Goal: Task Accomplishment & Management: Complete application form

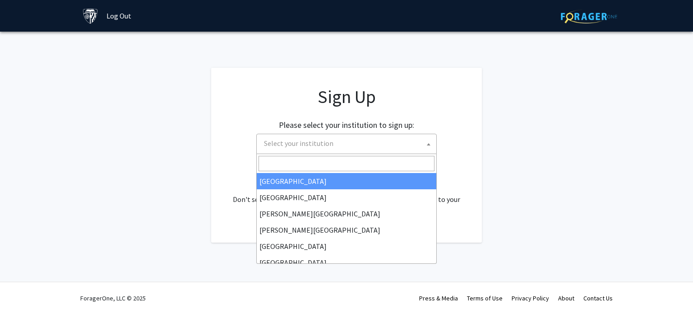
click at [384, 143] on span "Select your institution" at bounding box center [348, 143] width 176 height 19
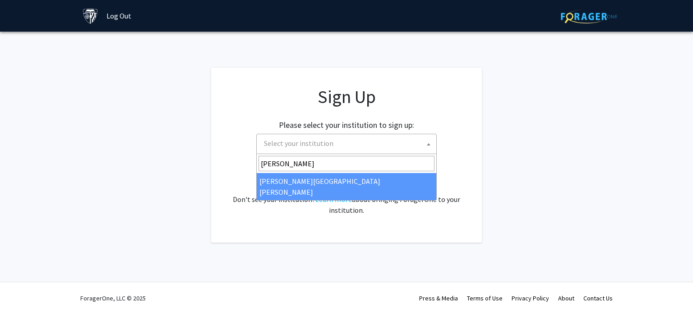
type input "[PERSON_NAME]"
select select "1"
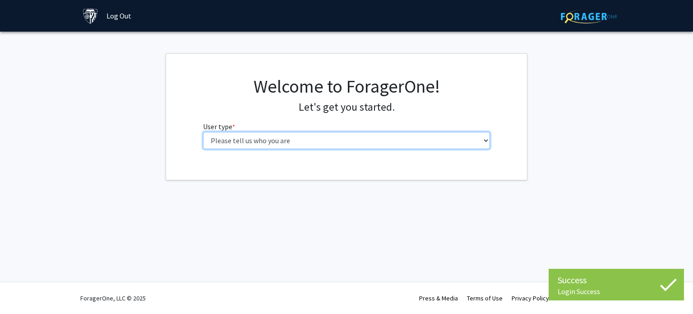
drag, startPoint x: 0, startPoint y: 0, endPoint x: 393, endPoint y: 134, distance: 415.0
click at [393, 134] on select "Please tell us who you are Undergraduate Student Master's Student Doctoral Cand…" at bounding box center [346, 140] width 287 height 17
select select "2: masters"
click at [203, 132] on select "Please tell us who you are Undergraduate Student Master's Student Doctoral Cand…" at bounding box center [346, 140] width 287 height 17
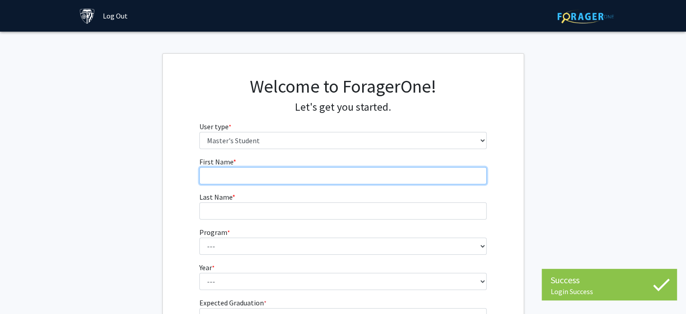
click at [371, 172] on input "First Name * required" at bounding box center [342, 175] width 287 height 17
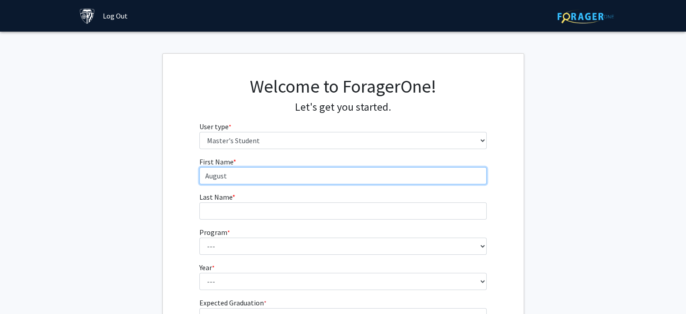
type input "August"
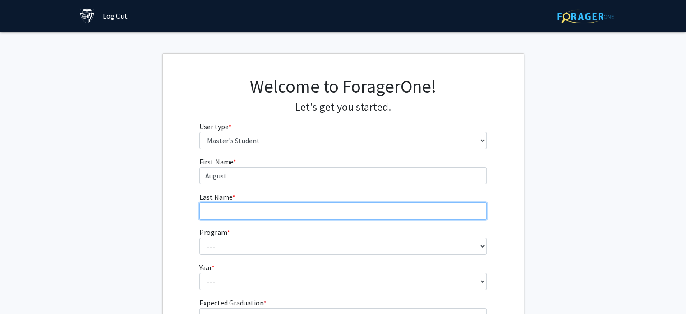
click at [302, 218] on input "Last Name * required" at bounding box center [342, 210] width 287 height 17
type input "d"
type input "Dai"
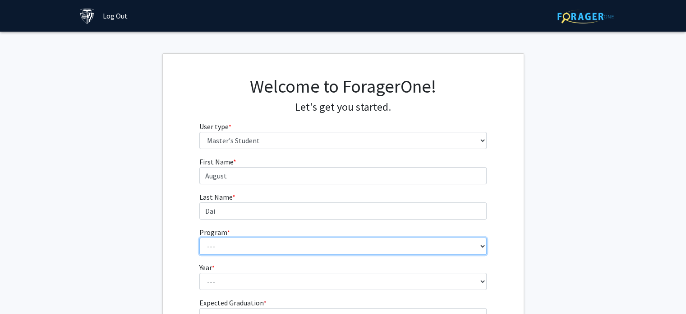
click at [291, 246] on select "--- Anatomy Education Applied and Computational Mathematics Applied Biomedical …" at bounding box center [342, 245] width 287 height 17
select select "21: 13"
click at [199, 237] on select "--- Anatomy Education Applied and Computational Mathematics Applied Biomedical …" at bounding box center [342, 245] width 287 height 17
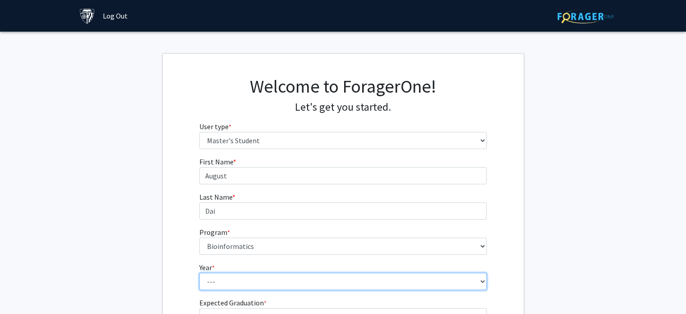
click at [267, 278] on select "--- First Year Second Year" at bounding box center [342, 281] width 287 height 17
select select "2: second_year"
click at [199, 273] on select "--- First Year Second Year" at bounding box center [342, 281] width 287 height 17
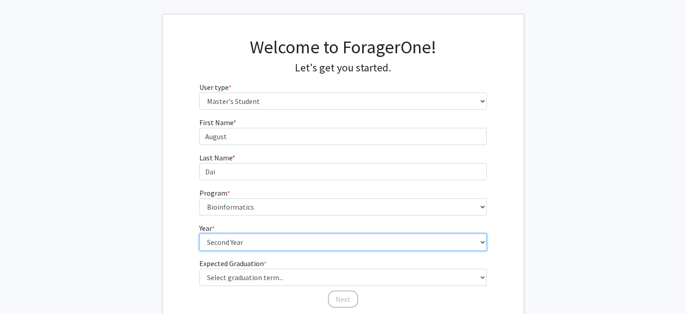
scroll to position [43, 0]
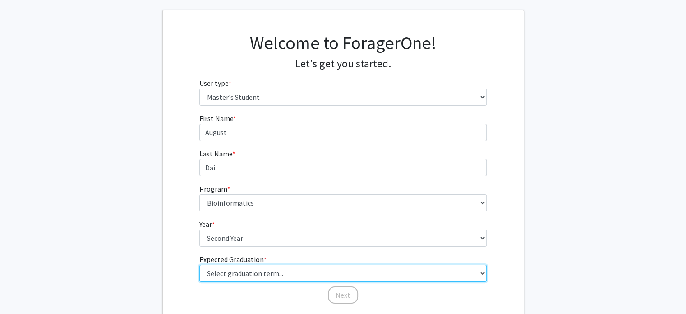
click at [272, 271] on select "Select graduation term... Spring 2025 Summer 2025 Fall 2025 Winter 2025 Spring …" at bounding box center [342, 272] width 287 height 17
select select "7: fall_2026"
click at [199, 264] on select "Select graduation term... Spring 2025 Summer 2025 Fall 2025 Winter 2025 Spring …" at bounding box center [342, 272] width 287 height 17
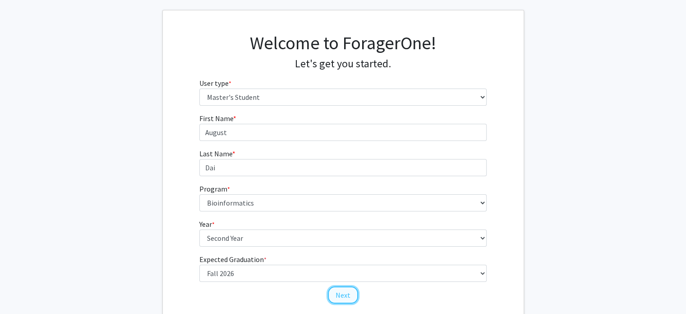
click at [351, 296] on button "Next" at bounding box center [343, 294] width 30 height 17
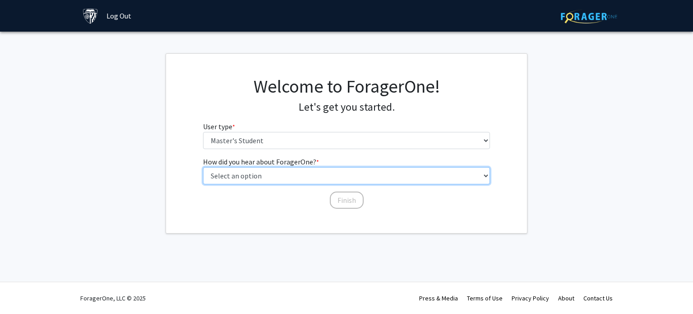
click at [292, 180] on select "Select an option Peer/student recommendation Faculty/staff recommendation Unive…" at bounding box center [346, 175] width 287 height 17
select select "4: university_email"
click at [203, 167] on select "Select an option Peer/student recommendation Faculty/staff recommendation Unive…" at bounding box center [346, 175] width 287 height 17
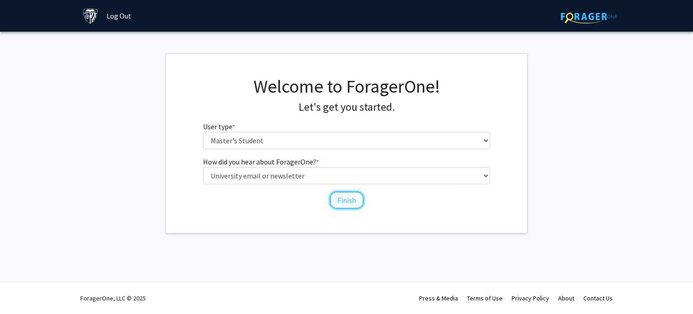
click at [334, 198] on button "Finish" at bounding box center [347, 199] width 34 height 17
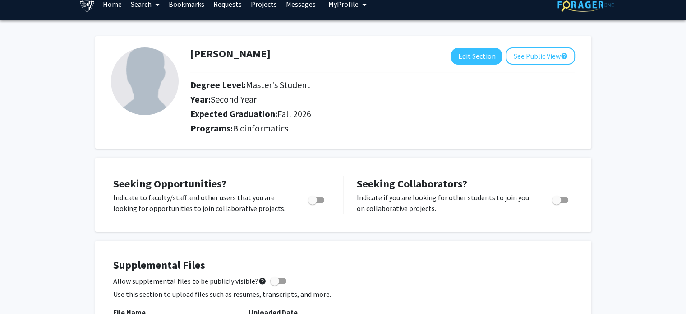
scroll to position [9, 0]
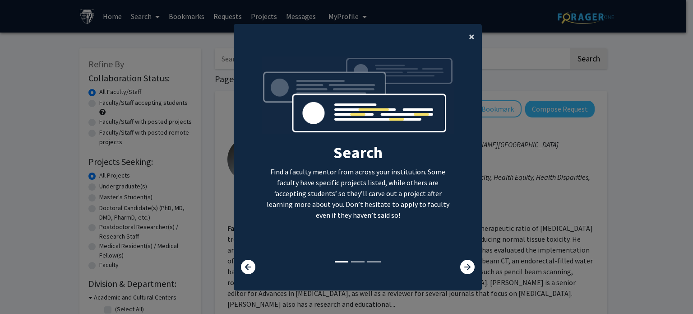
click at [469, 34] on span "×" at bounding box center [472, 36] width 6 height 14
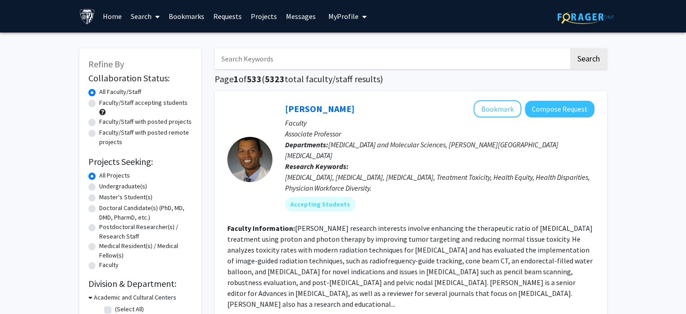
click at [99, 198] on label "Master's Student(s)" at bounding box center [125, 196] width 53 height 9
click at [99, 198] on input "Master's Student(s)" at bounding box center [102, 195] width 6 height 6
radio input "true"
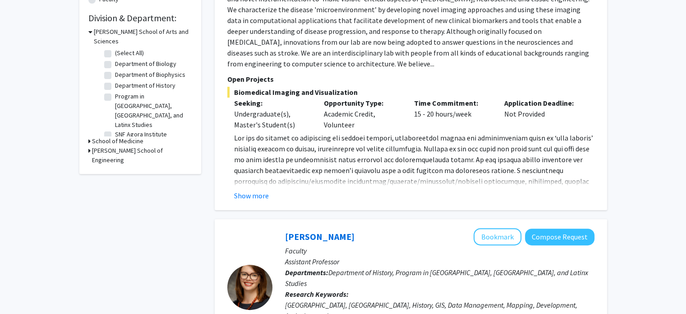
scroll to position [266, 0]
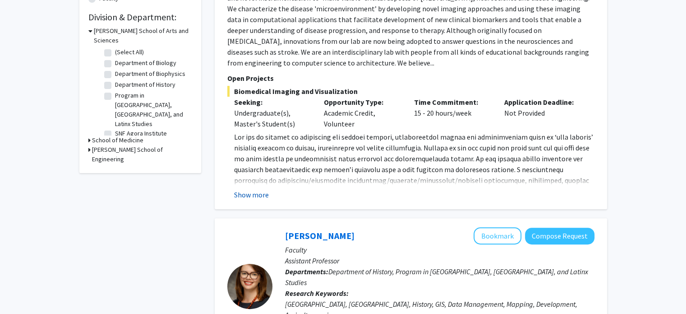
click at [250, 195] on button "Show more" at bounding box center [251, 194] width 35 height 11
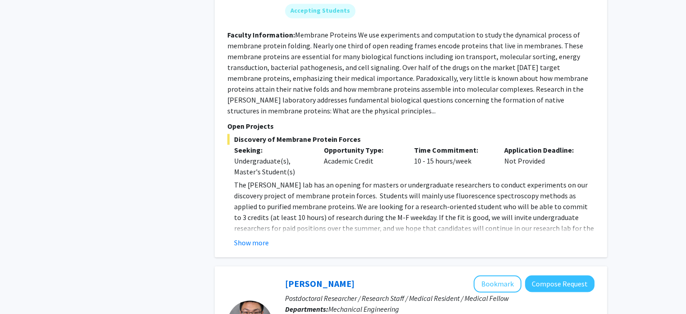
scroll to position [1429, 0]
click at [246, 236] on button "Show more" at bounding box center [251, 241] width 35 height 11
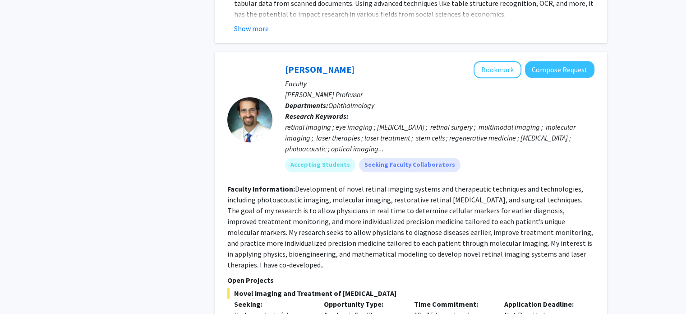
scroll to position [882, 0]
click at [433, 227] on fg-read-more "Development of novel retinal imaging systems and therapeutic techniques and tec…" at bounding box center [410, 226] width 366 height 85
click at [558, 231] on fg-read-more "Development of novel retinal imaging systems and therapeutic techniques and tec…" at bounding box center [410, 226] width 366 height 85
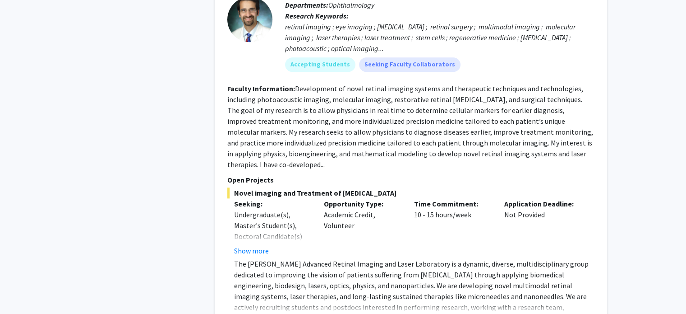
scroll to position [985, 0]
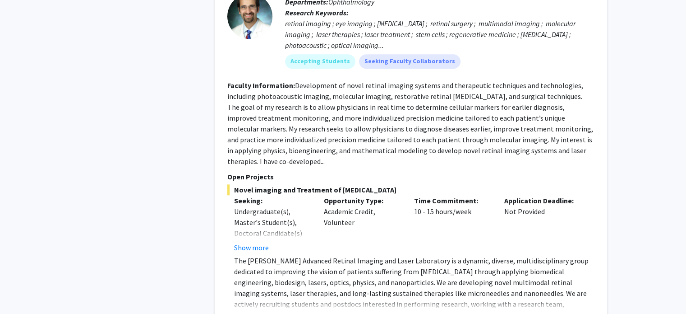
click at [258, 313] on button "Show more" at bounding box center [251, 318] width 35 height 11
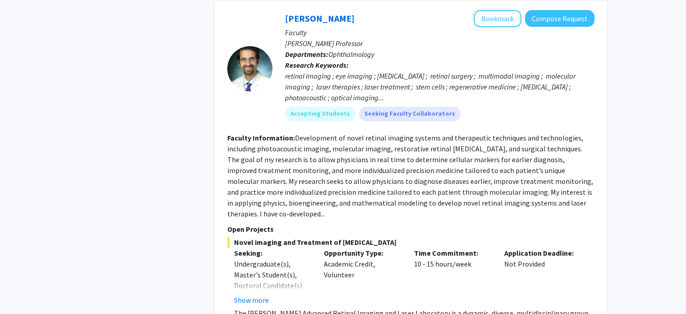
scroll to position [931, 0]
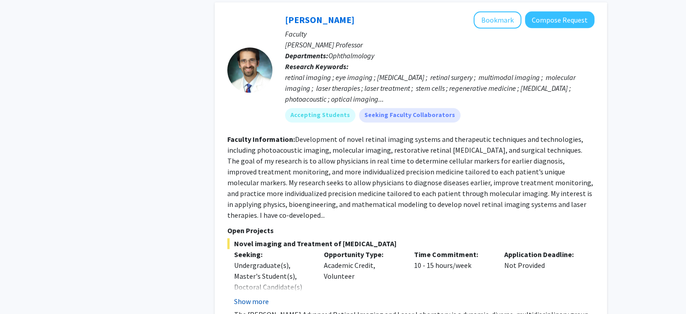
click at [264, 296] on button "Show more" at bounding box center [251, 301] width 35 height 11
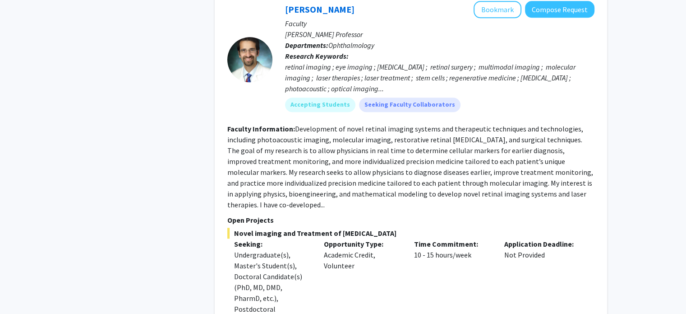
scroll to position [941, 0]
click at [563, 172] on fg-read-more "Development of novel retinal imaging systems and therapeutic techniques and tec…" at bounding box center [410, 167] width 366 height 85
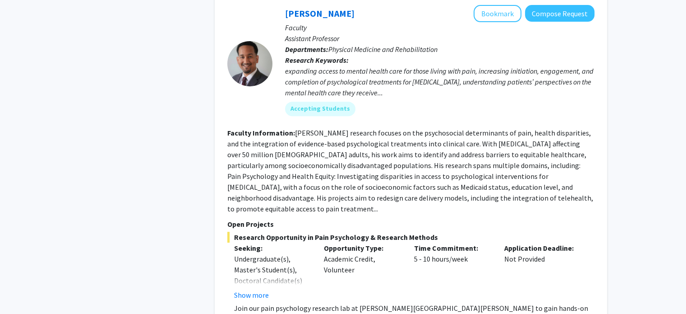
scroll to position [3794, 0]
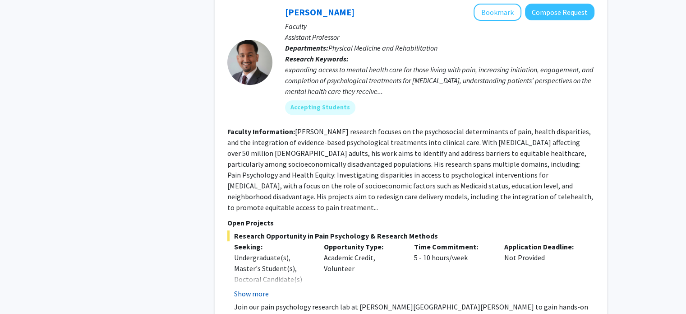
click at [260, 288] on button "Show more" at bounding box center [251, 293] width 35 height 11
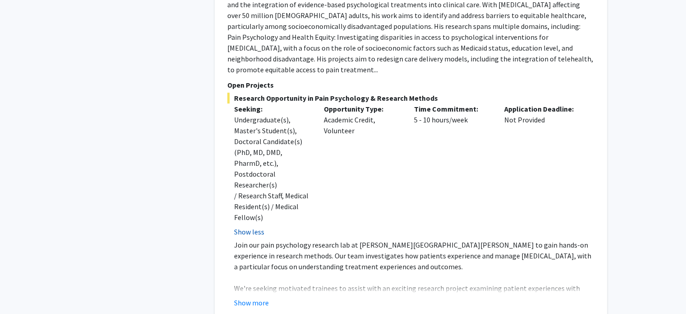
scroll to position [3936, 0]
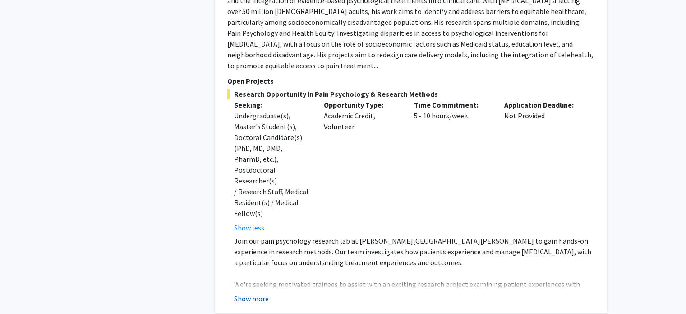
click at [258, 293] on button "Show more" at bounding box center [251, 298] width 35 height 11
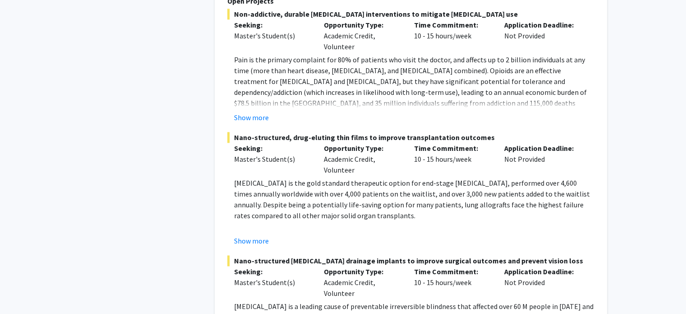
scroll to position [4623, 0]
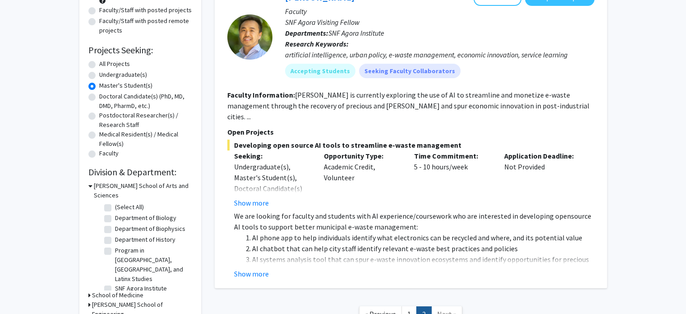
scroll to position [174, 0]
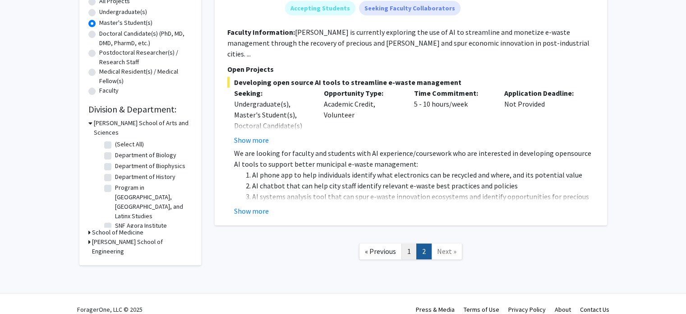
click at [408, 243] on link "1" at bounding box center [409, 251] width 15 height 16
